Goal: Transaction & Acquisition: Book appointment/travel/reservation

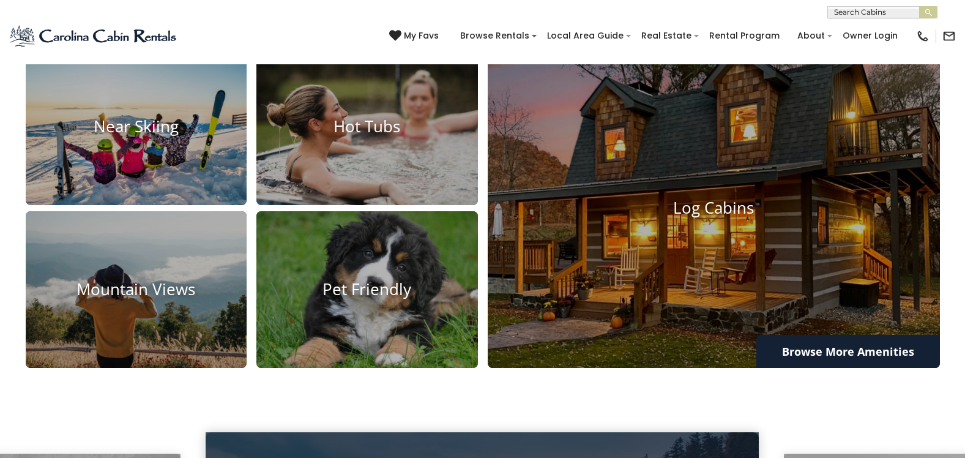
scroll to position [979, 0]
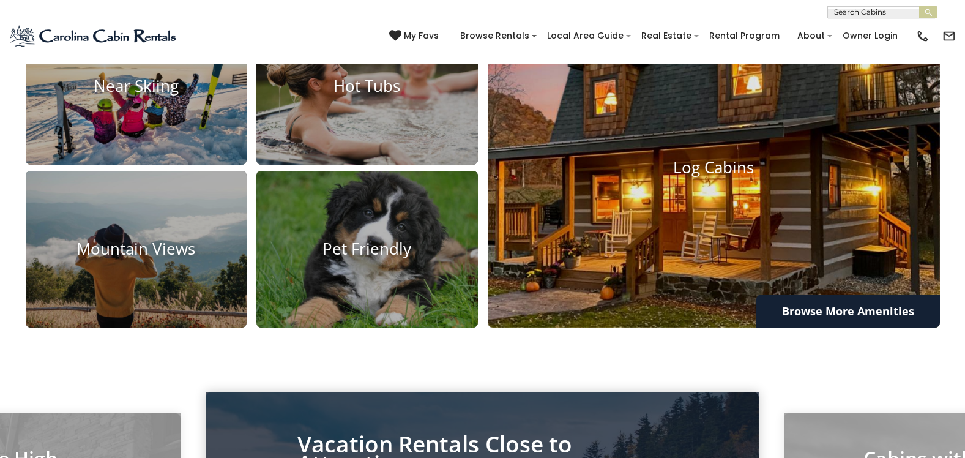
click at [741, 177] on h4 "Log Cabins" at bounding box center [714, 167] width 452 height 19
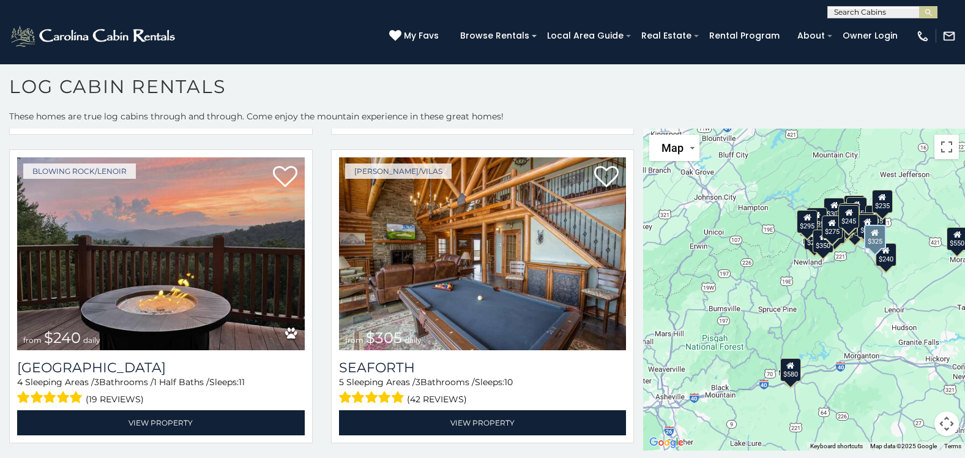
scroll to position [4038, 0]
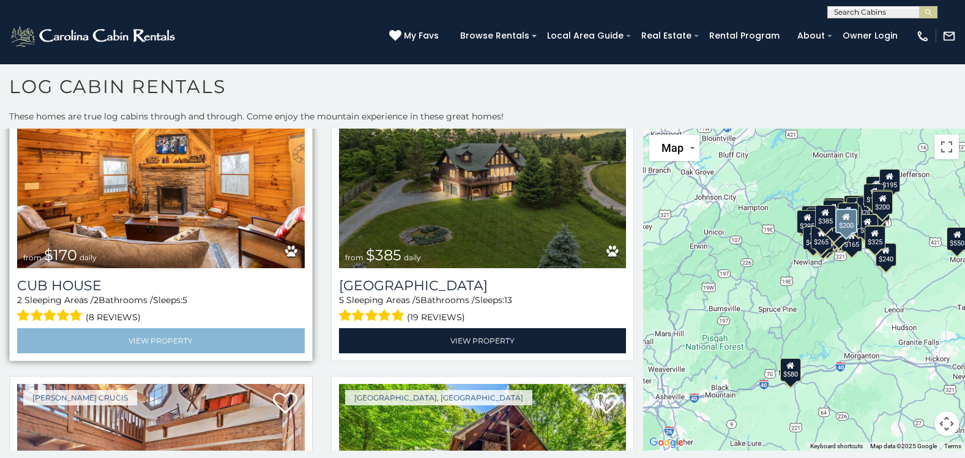
scroll to position [7480, 0]
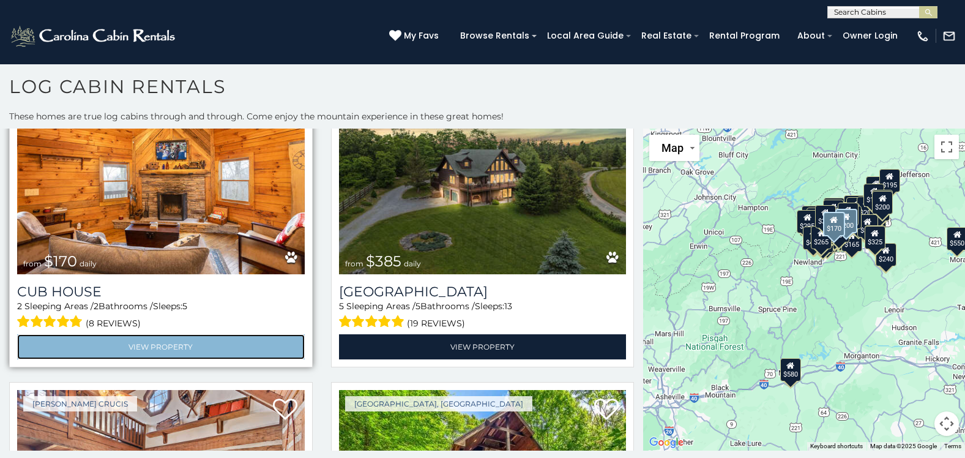
click at [152, 334] on link "View Property" at bounding box center [161, 346] width 288 height 25
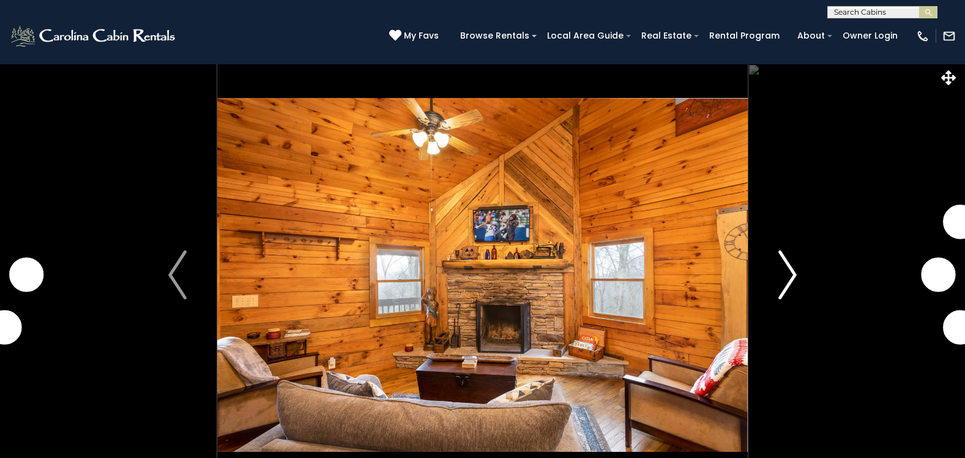
click at [786, 272] on img "Next" at bounding box center [787, 274] width 18 height 49
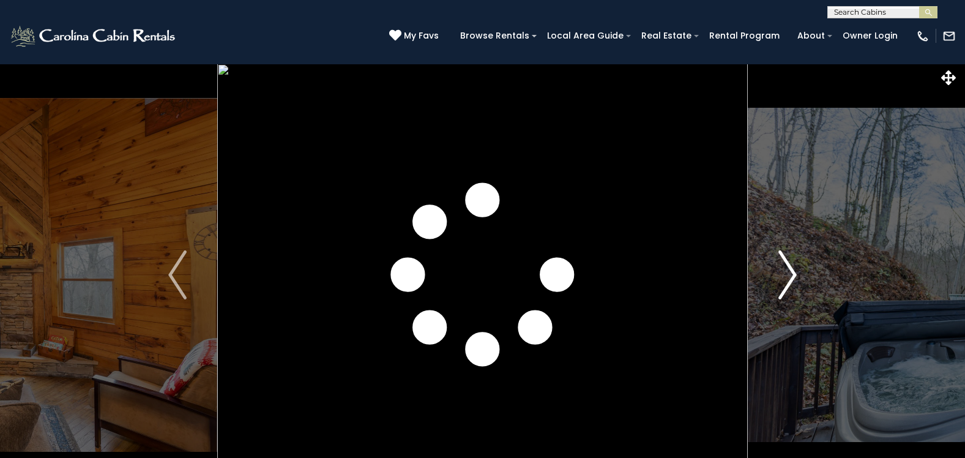
click at [786, 272] on img "Next" at bounding box center [787, 274] width 18 height 49
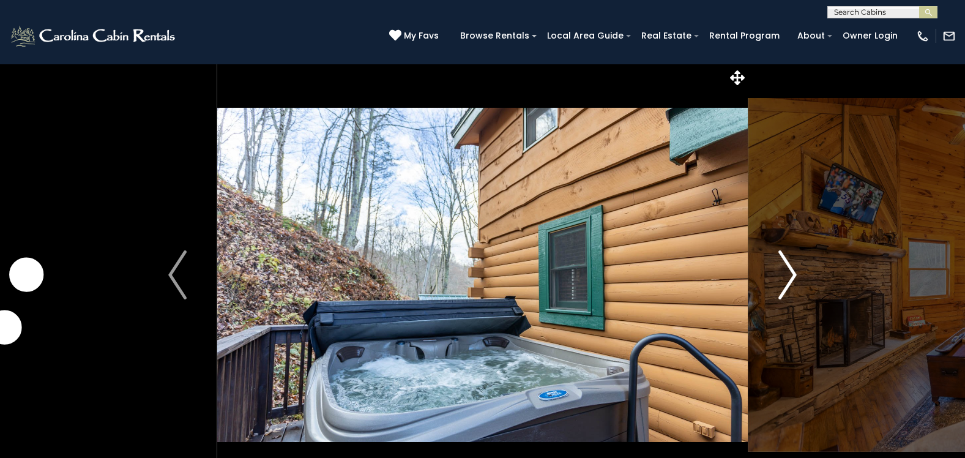
click at [786, 272] on img "Next" at bounding box center [787, 274] width 18 height 49
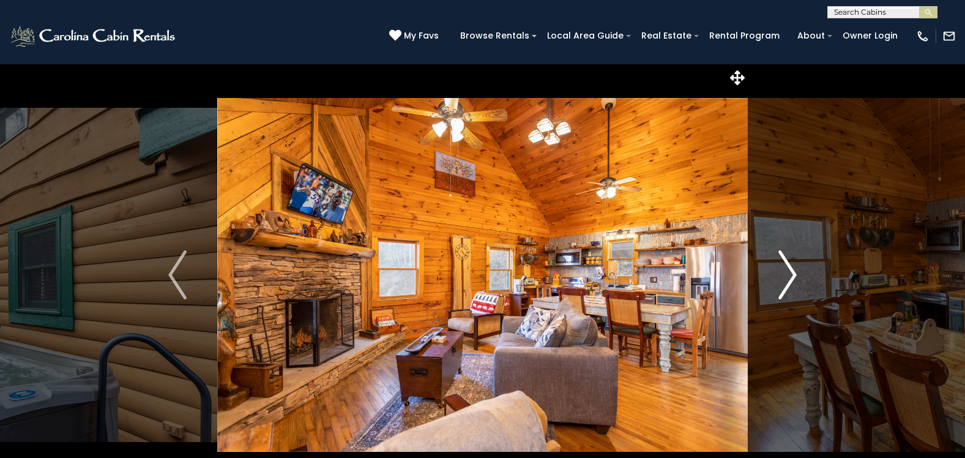
click at [786, 272] on img "Next" at bounding box center [787, 274] width 18 height 49
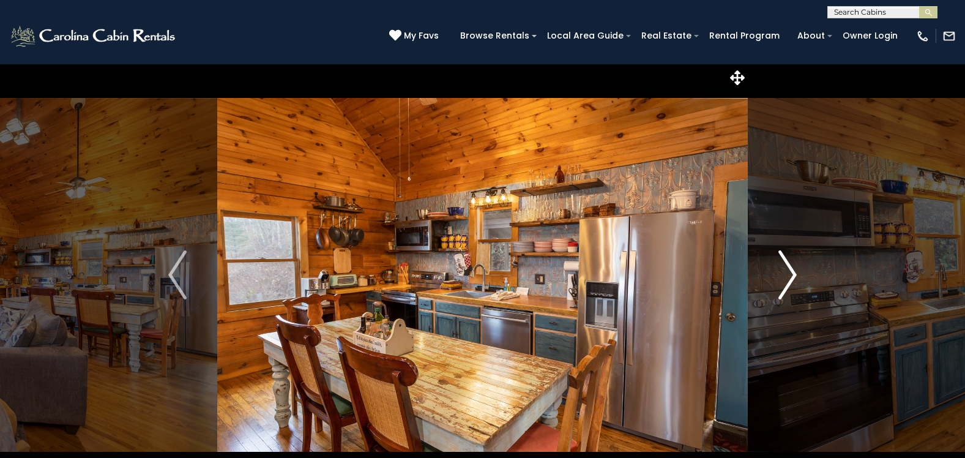
click at [786, 272] on img "Next" at bounding box center [787, 274] width 18 height 49
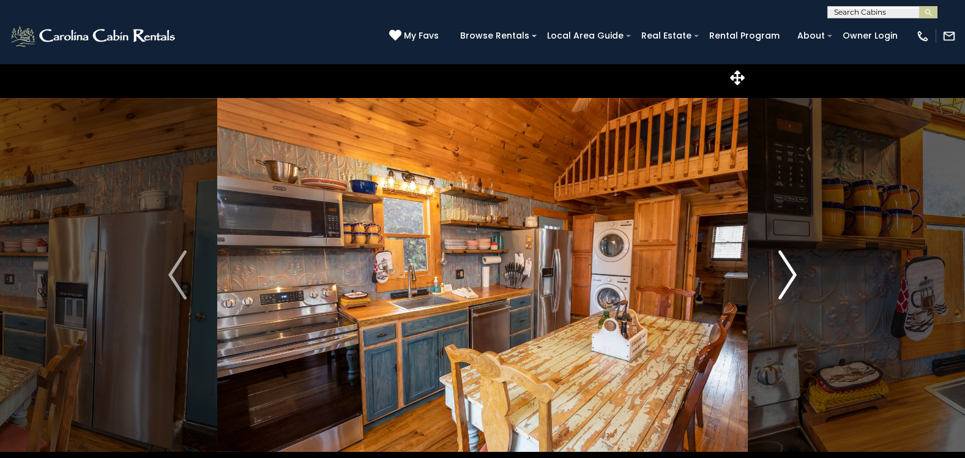
click at [786, 272] on img "Next" at bounding box center [787, 274] width 18 height 49
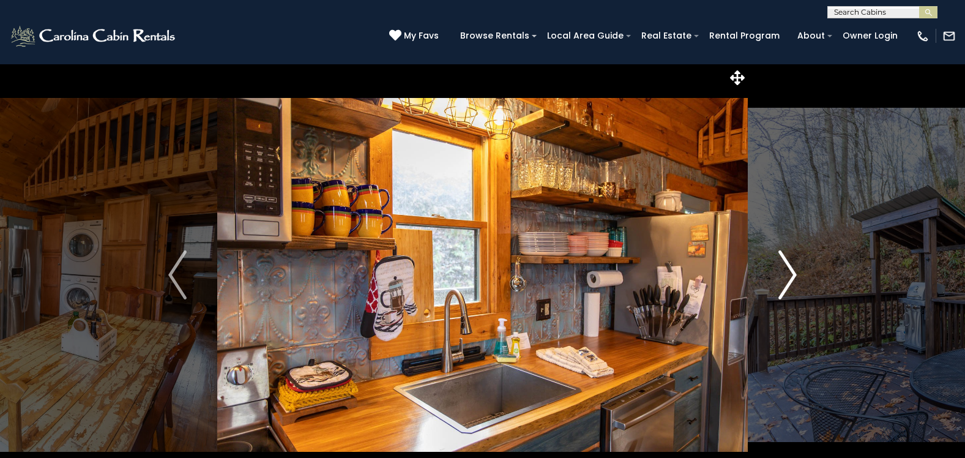
click at [786, 271] on img "Next" at bounding box center [787, 274] width 18 height 49
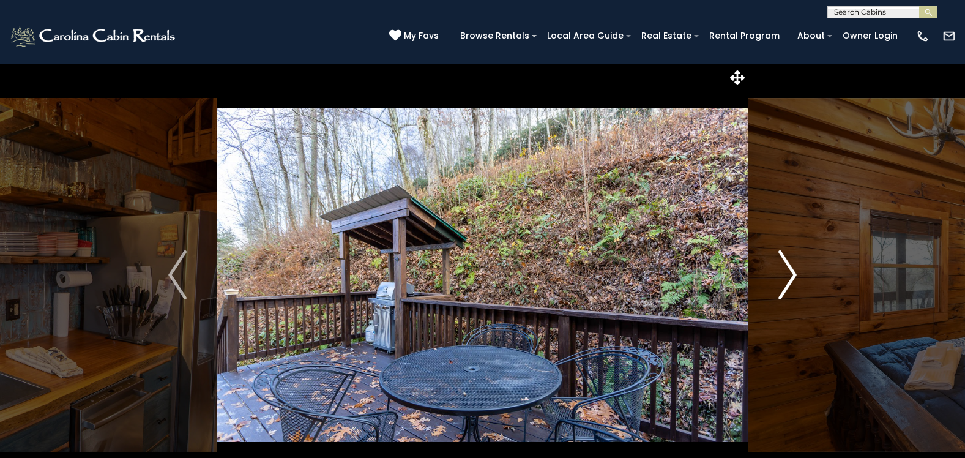
click at [786, 271] on img "Next" at bounding box center [787, 274] width 18 height 49
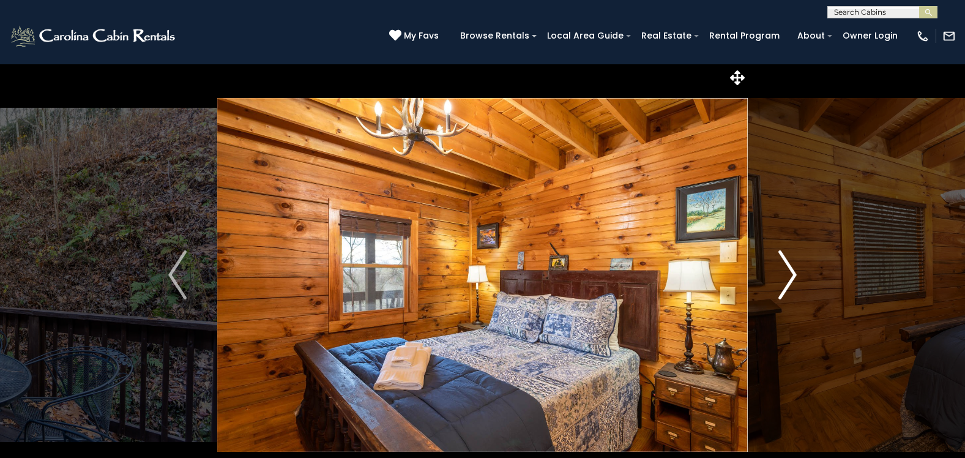
click at [786, 271] on img "Next" at bounding box center [787, 274] width 18 height 49
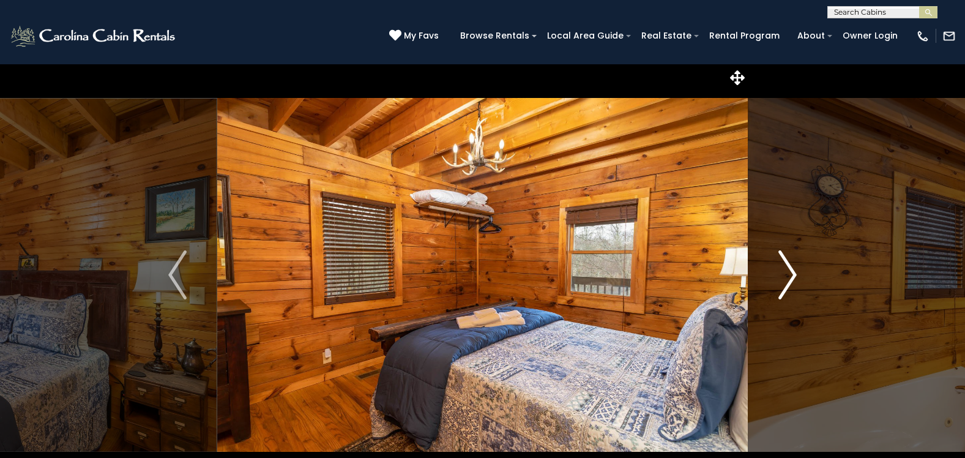
click at [786, 271] on img "Next" at bounding box center [787, 274] width 18 height 49
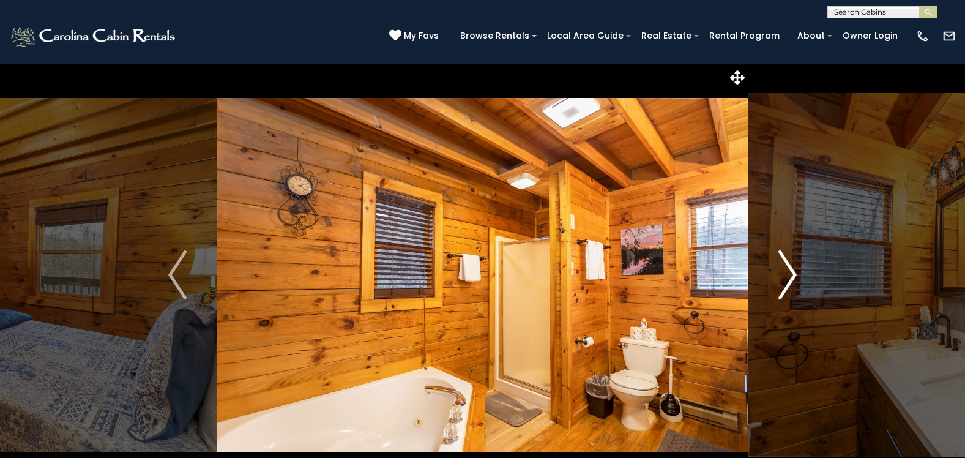
click at [786, 271] on img "Next" at bounding box center [787, 274] width 18 height 49
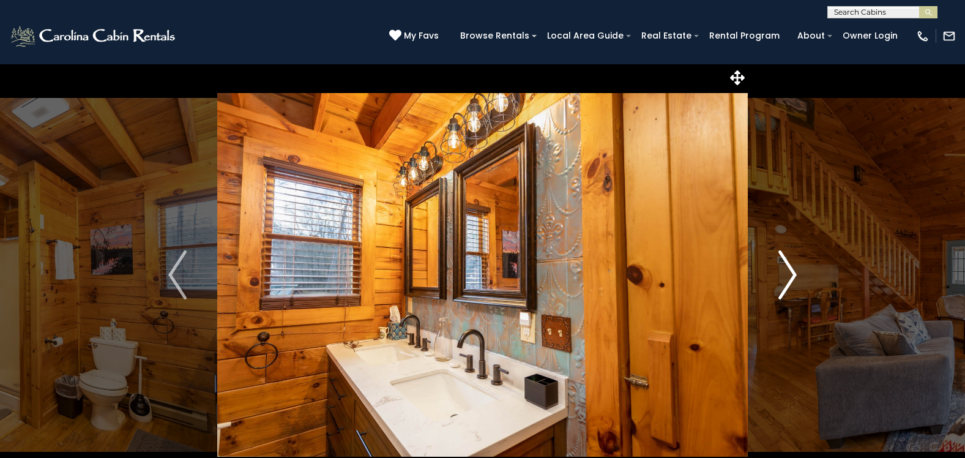
click at [786, 271] on img "Next" at bounding box center [787, 274] width 18 height 49
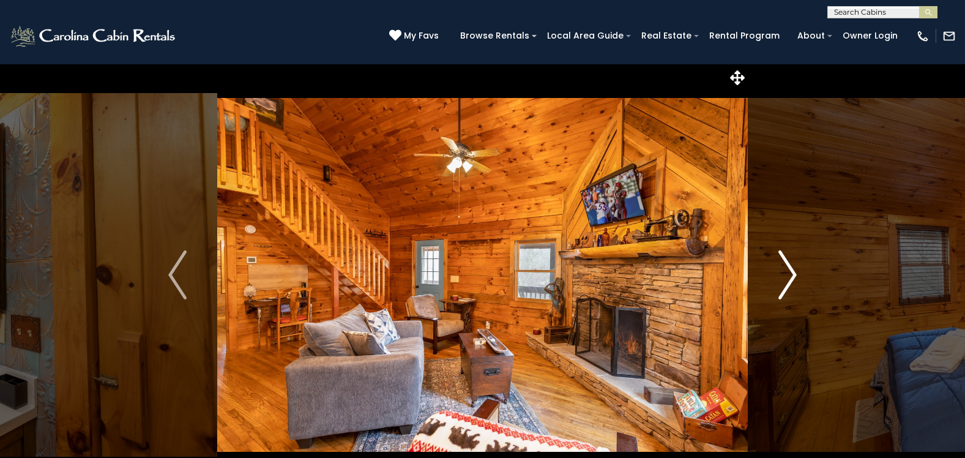
click at [786, 271] on img "Next" at bounding box center [787, 274] width 18 height 49
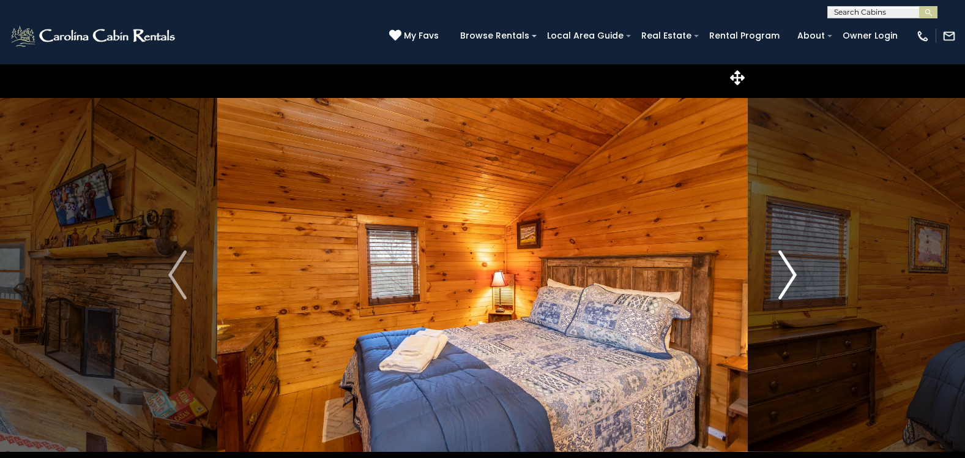
click at [786, 271] on img "Next" at bounding box center [787, 274] width 18 height 49
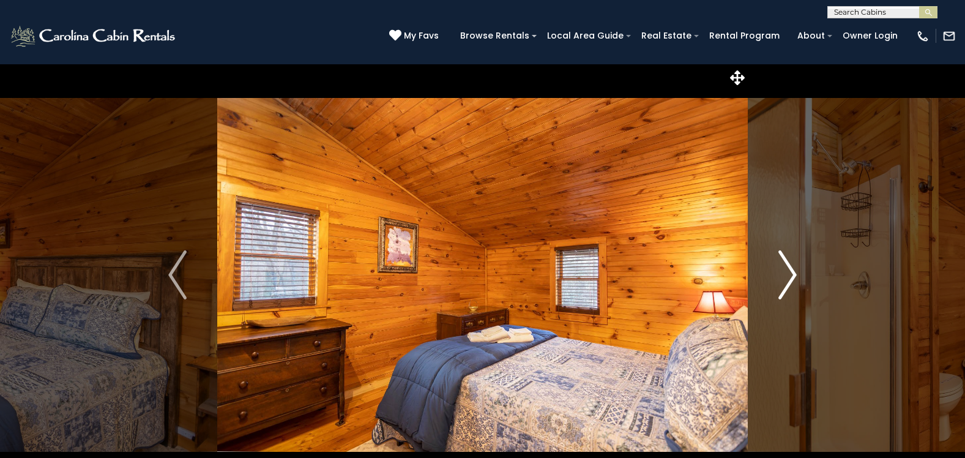
click at [786, 271] on img "Next" at bounding box center [787, 274] width 18 height 49
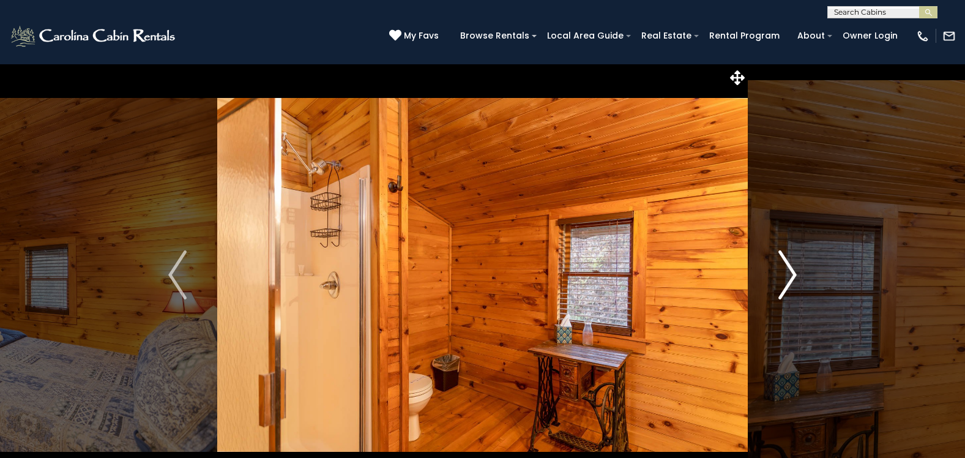
click at [786, 271] on img "Next" at bounding box center [787, 274] width 18 height 49
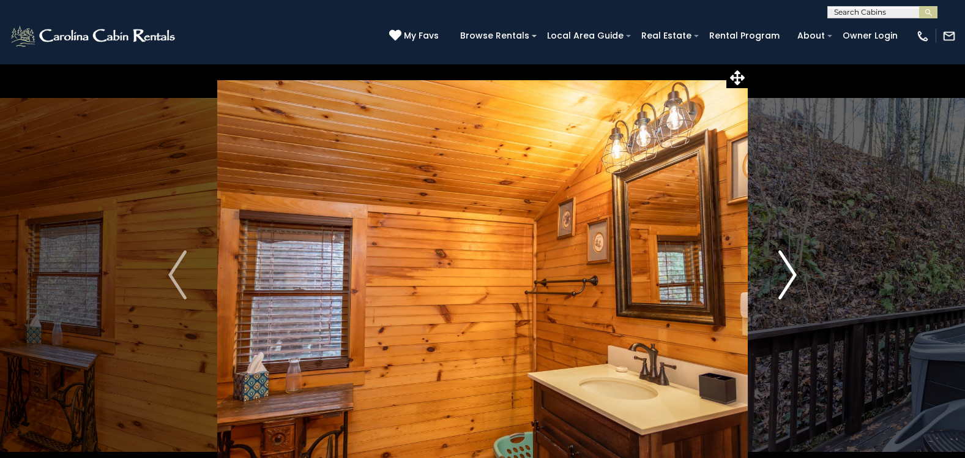
click at [786, 271] on img "Next" at bounding box center [787, 274] width 18 height 49
